Goal: Information Seeking & Learning: Learn about a topic

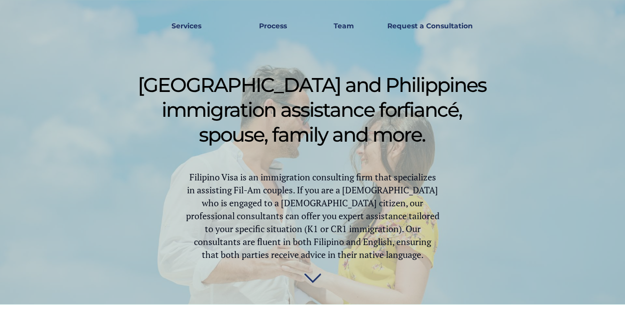
scroll to position [442, 0]
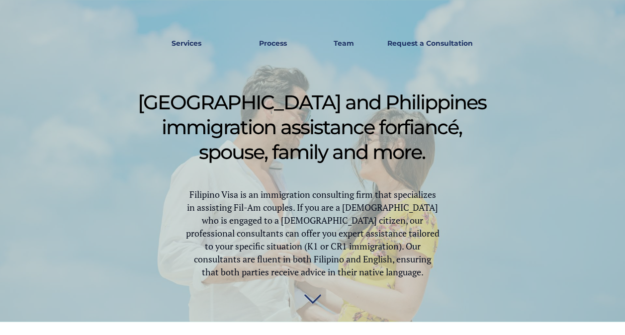
click at [273, 44] on strong "Process" at bounding box center [273, 43] width 28 height 9
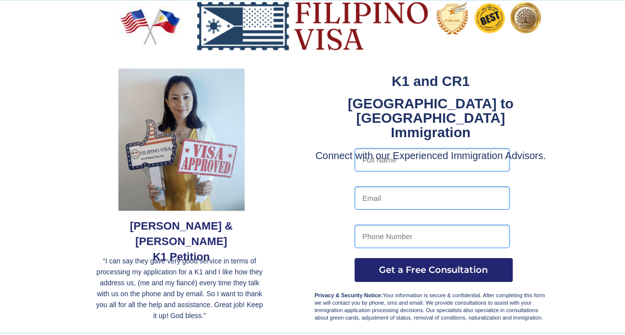
scroll to position [442, 0]
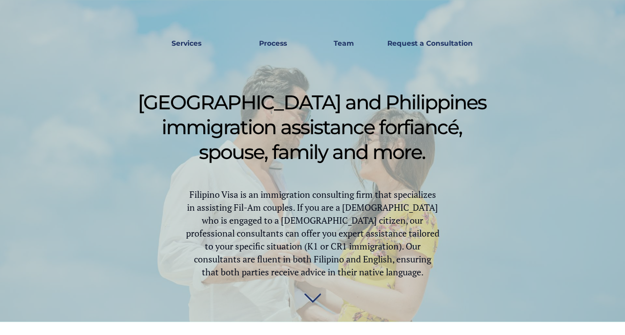
click at [185, 43] on strong "Services" at bounding box center [186, 43] width 30 height 9
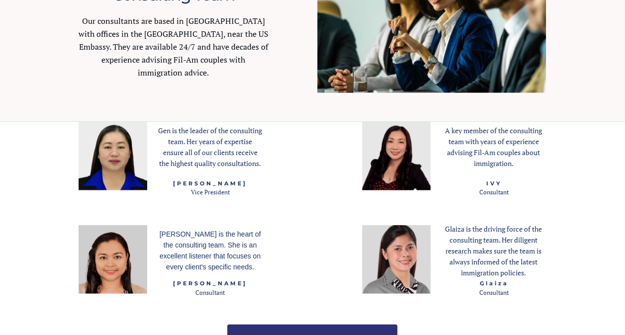
scroll to position [1273, 0]
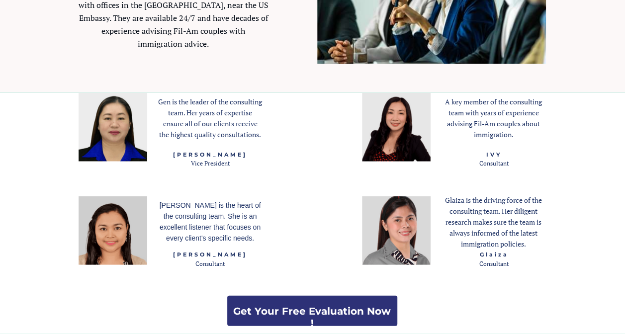
scroll to position [442, 0]
